Goal: Transaction & Acquisition: Book appointment/travel/reservation

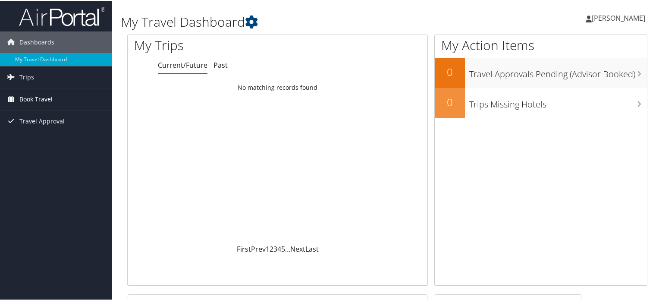
click at [41, 94] on span "Book Travel" at bounding box center [35, 99] width 33 height 22
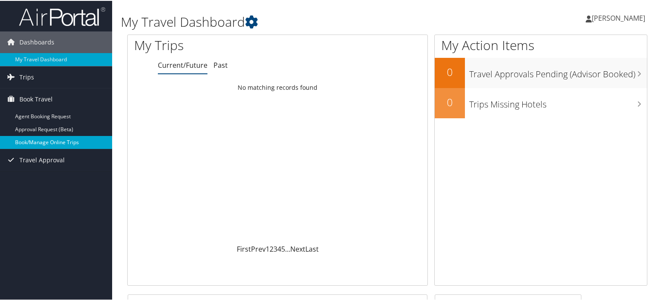
click at [63, 136] on link "Book/Manage Online Trips" at bounding box center [56, 141] width 112 height 13
